Goal: Navigation & Orientation: Find specific page/section

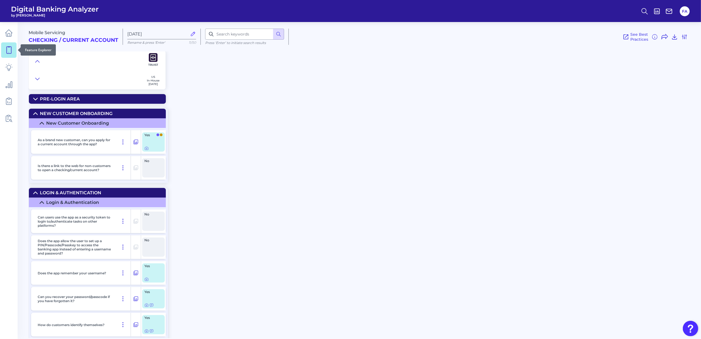
click at [7, 51] on icon at bounding box center [9, 50] width 8 height 8
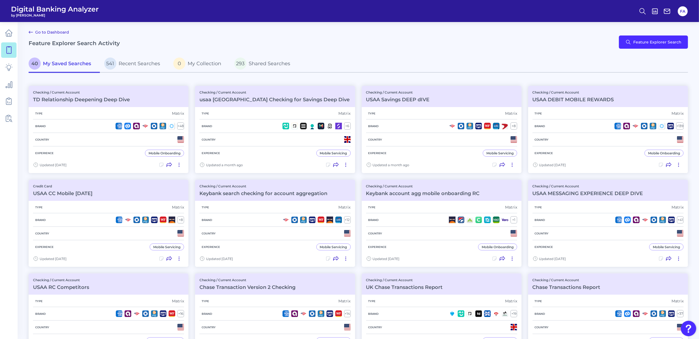
click at [11, 42] on ul at bounding box center [8, 76] width 15 height 104
click at [11, 33] on icon at bounding box center [9, 33] width 7 height 7
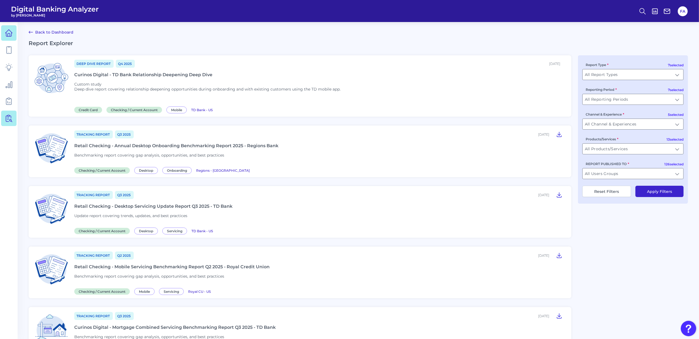
click at [7, 34] on icon at bounding box center [9, 33] width 8 height 8
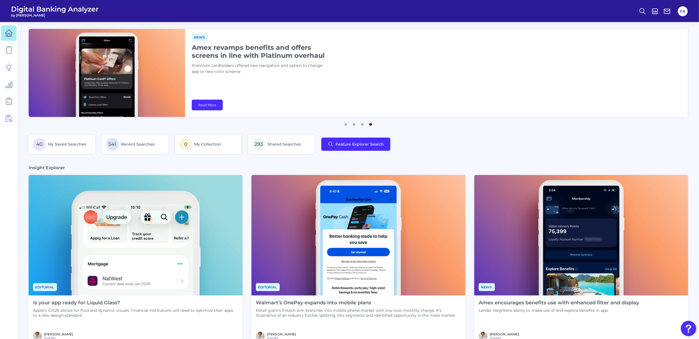
click at [529, 42] on div "News Amex revamps benefits and offers screens in line with Platinum overhaul Pr…" at bounding box center [436, 73] width 503 height 88
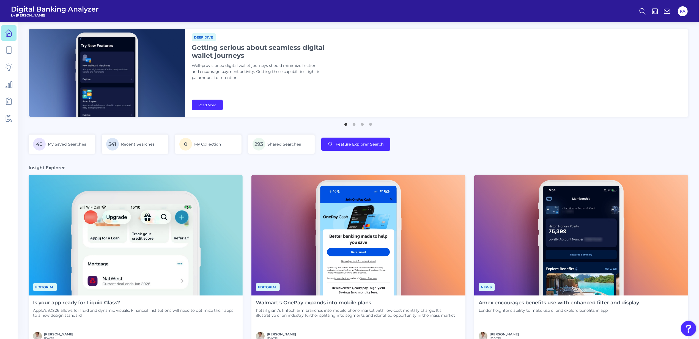
click at [4, 41] on ul at bounding box center [8, 76] width 15 height 104
click at [7, 48] on icon at bounding box center [9, 50] width 8 height 8
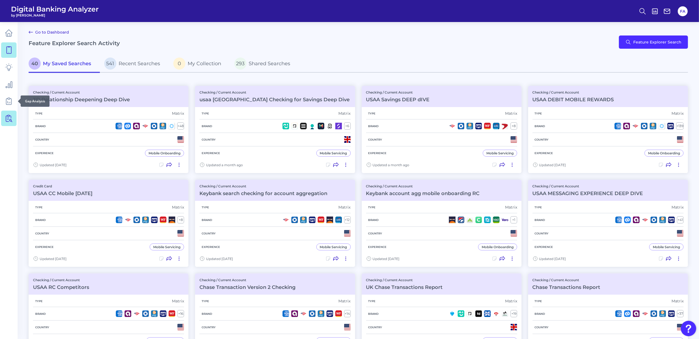
click at [12, 111] on link at bounding box center [8, 118] width 15 height 15
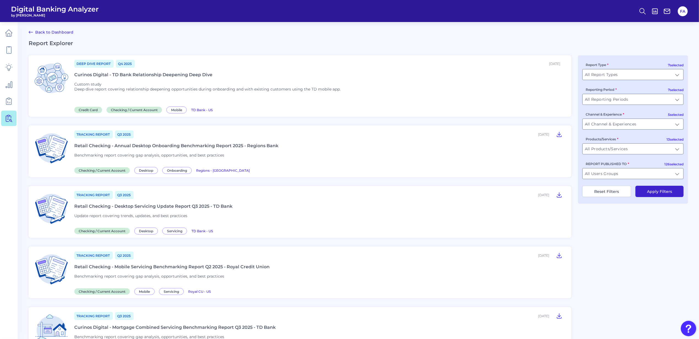
click at [7, 41] on ul at bounding box center [8, 76] width 15 height 104
click at [8, 37] on link at bounding box center [8, 32] width 15 height 15
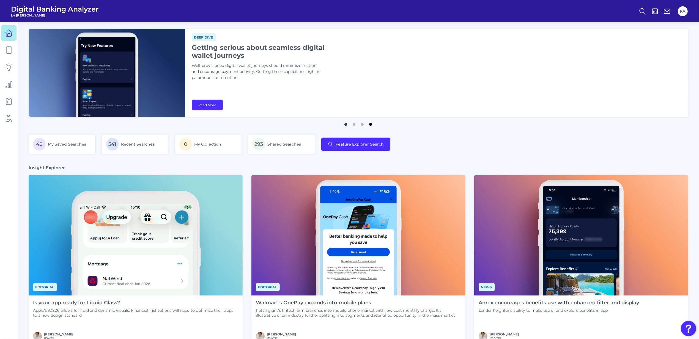
click at [370, 124] on button "4" at bounding box center [371, 123] width 6 height 6
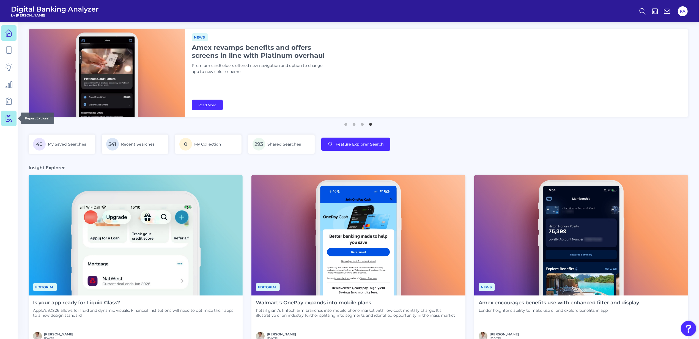
click at [7, 125] on link at bounding box center [8, 118] width 15 height 15
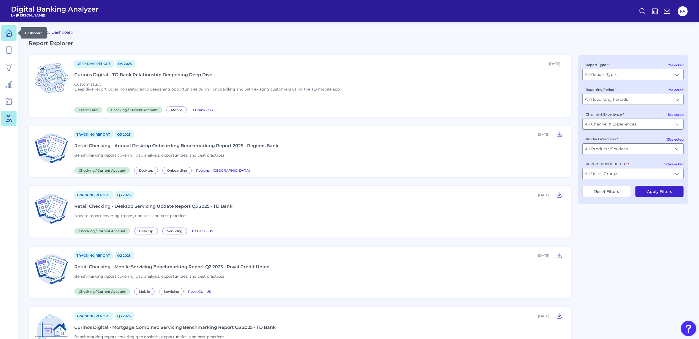
click at [5, 35] on icon at bounding box center [9, 33] width 8 height 8
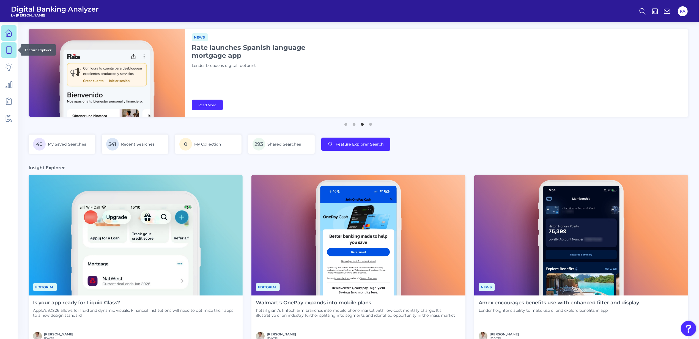
click at [6, 48] on icon at bounding box center [9, 50] width 8 height 8
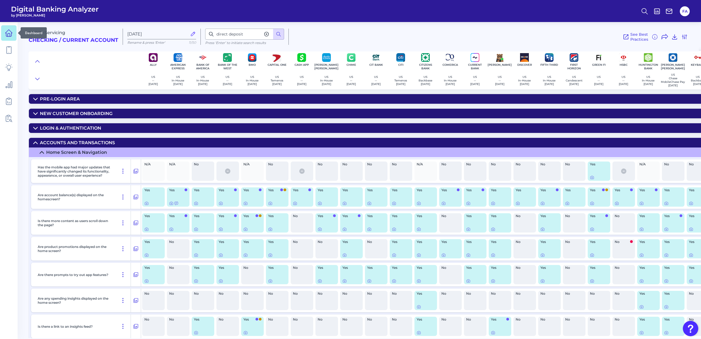
click at [7, 36] on icon at bounding box center [9, 33] width 7 height 7
